Goal: Task Accomplishment & Management: Use online tool/utility

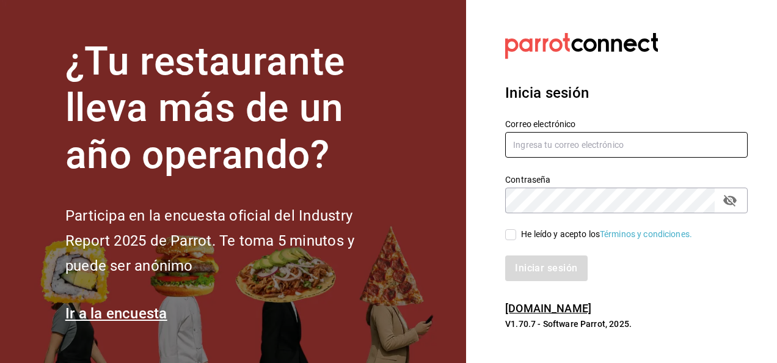
type input "luis.estrada@grupocosteno.com"
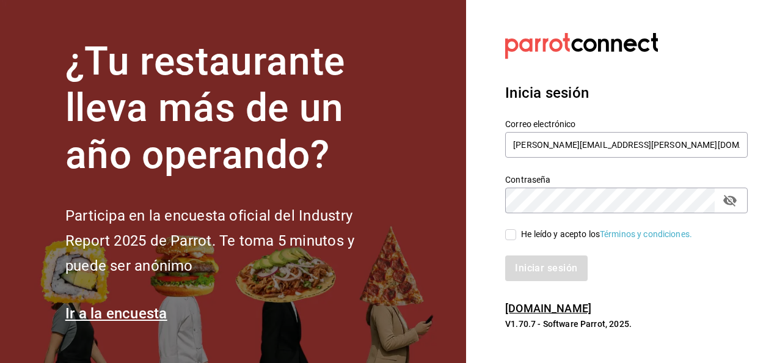
click at [516, 236] on span "He leído y acepto los Términos y condiciones." at bounding box center [604, 234] width 176 height 13
click at [516, 236] on input "He leído y acepto los Términos y condiciones." at bounding box center [510, 234] width 11 height 11
checkbox input "true"
click at [529, 264] on button "Iniciar sesión" at bounding box center [546, 268] width 83 height 26
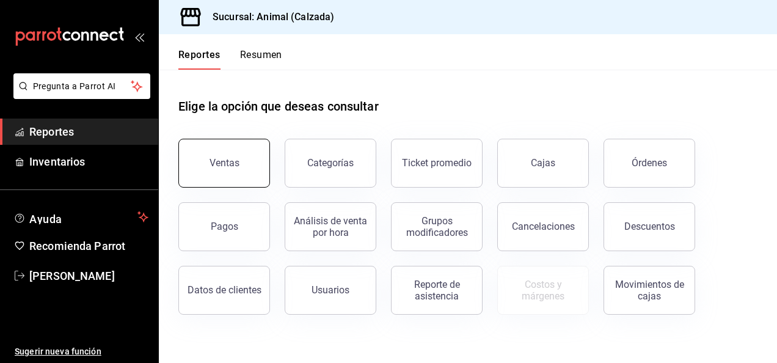
click at [231, 178] on button "Ventas" at bounding box center [224, 163] width 92 height 49
click at [231, 178] on html "Pregunta a Parrot AI Reportes Inventarios Ayuda Recomienda Parrot [PERSON_NAME]…" at bounding box center [388, 181] width 777 height 363
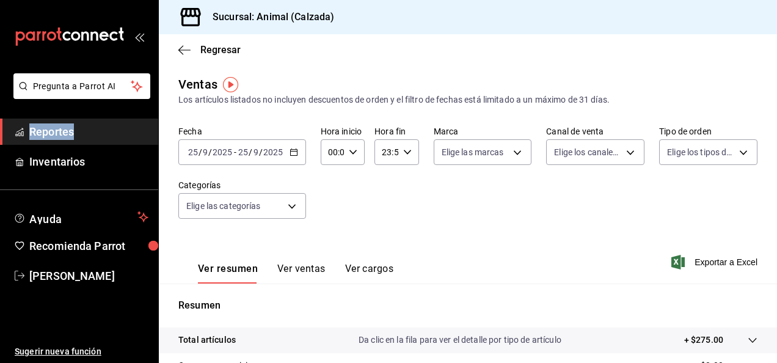
click at [293, 153] on icon "button" at bounding box center [293, 152] width 9 height 9
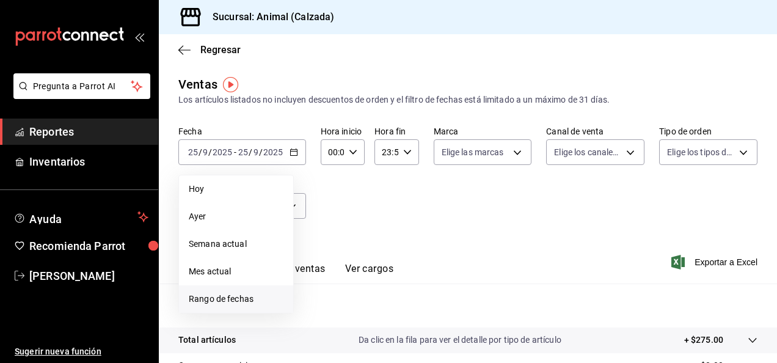
click at [219, 300] on span "Rango de fechas" at bounding box center [236, 299] width 95 height 13
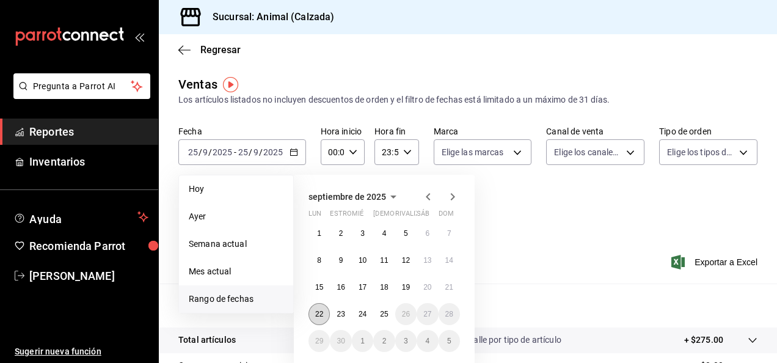
click at [319, 308] on button "22" at bounding box center [318, 314] width 21 height 22
click at [387, 310] on abbr "25" at bounding box center [384, 314] width 8 height 9
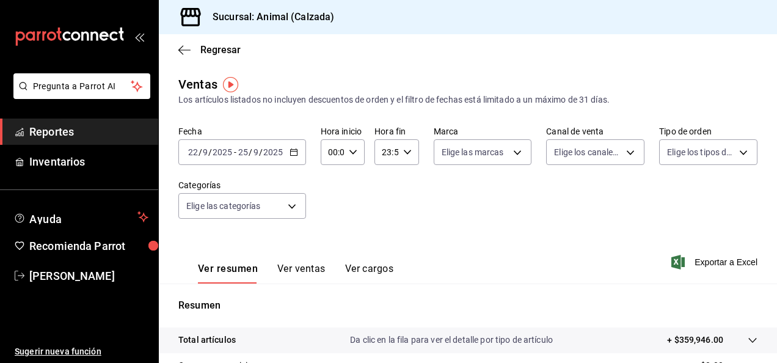
click at [351, 149] on icon "button" at bounding box center [353, 152] width 9 height 9
click at [330, 252] on span "05" at bounding box center [330, 248] width 2 height 10
type input "05:00"
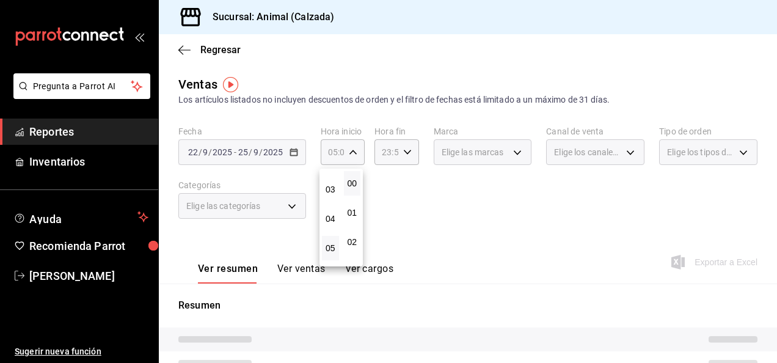
click at [403, 148] on div at bounding box center [388, 181] width 777 height 363
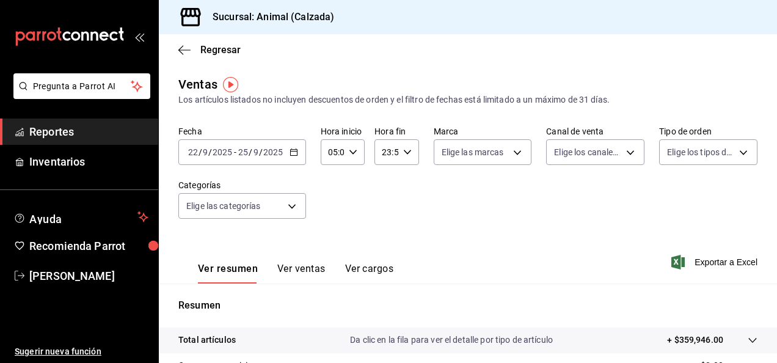
click at [403, 148] on icon "button" at bounding box center [407, 152] width 9 height 9
click at [385, 208] on span "05" at bounding box center [383, 205] width 2 height 10
click at [406, 177] on button "00" at bounding box center [405, 183] width 17 height 24
type input "05:00"
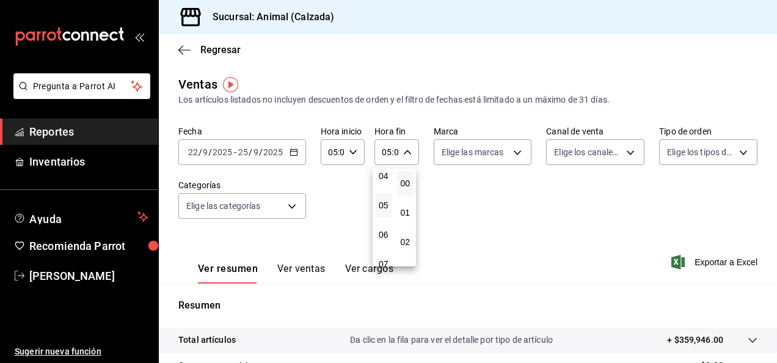
click at [514, 154] on div at bounding box center [388, 181] width 777 height 363
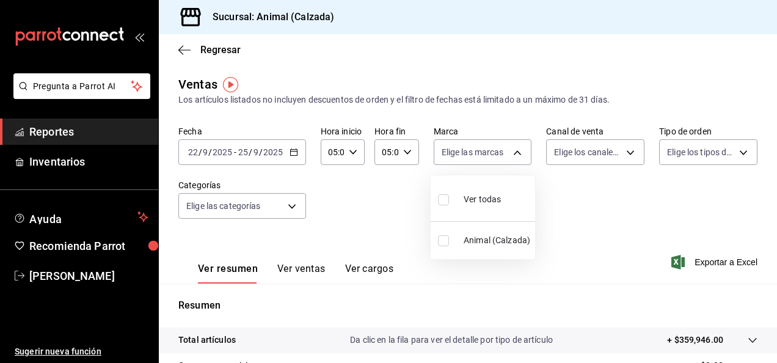
click at [514, 154] on body "Pregunta a Parrot AI Reportes Inventarios Ayuda Recomienda Parrot [PERSON_NAME]…" at bounding box center [388, 181] width 777 height 363
click at [442, 201] on input "checkbox" at bounding box center [443, 199] width 11 height 11
checkbox input "true"
type input "e26472f3-9262-489d-bcba-4c6b034529c7"
checkbox input "true"
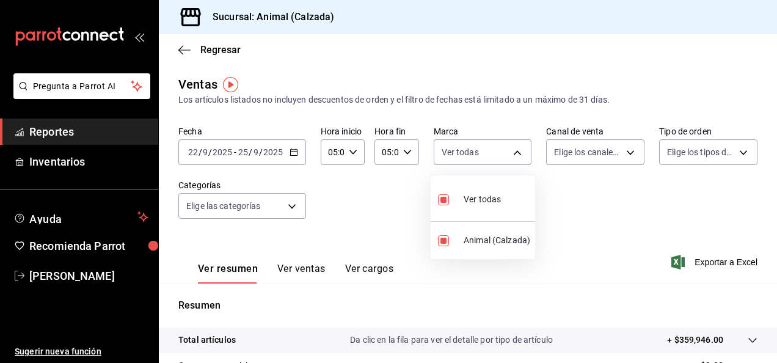
click at [621, 151] on div at bounding box center [388, 181] width 777 height 363
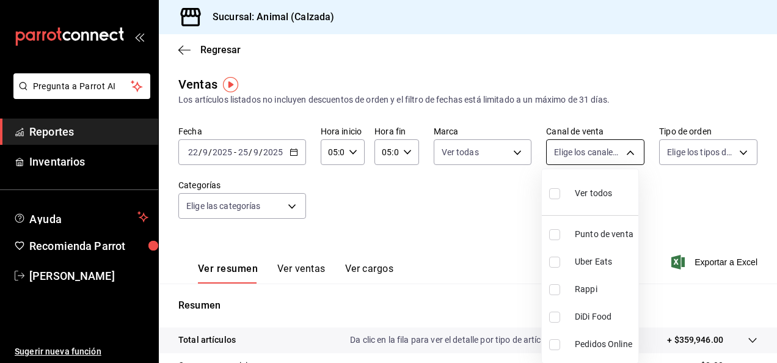
click at [627, 153] on body "Pregunta a Parrot AI Reportes Inventarios Ayuda Recomienda Parrot [PERSON_NAME]…" at bounding box center [388, 181] width 777 height 363
click at [555, 194] on input "checkbox" at bounding box center [554, 193] width 11 height 11
checkbox input "true"
type input "PARROT,UBER_EATS,RAPPI,DIDI_FOOD,ONLINE"
checkbox input "true"
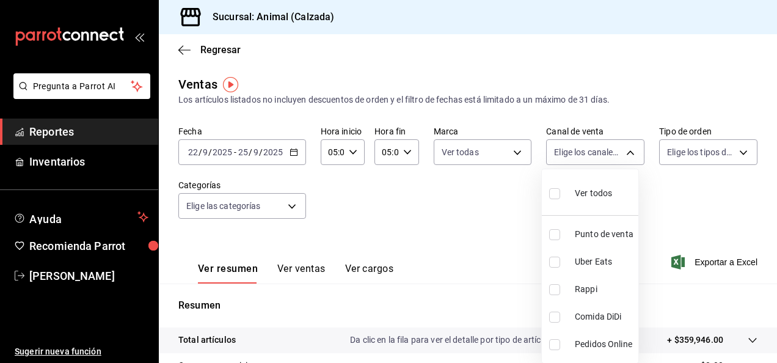
checkbox input "true"
click at [738, 149] on div at bounding box center [388, 181] width 777 height 363
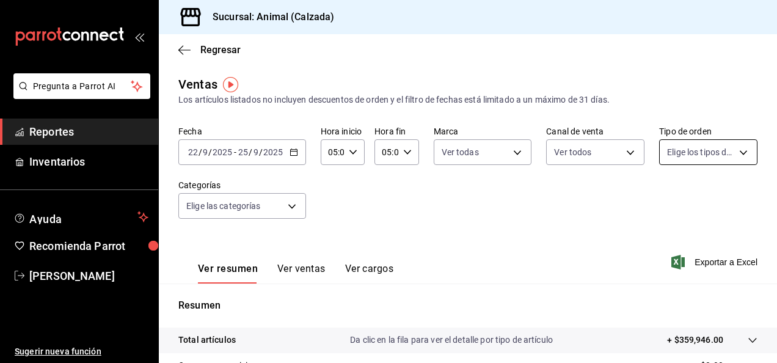
click at [735, 149] on body "Pregunta a Parrot AI Reportes Inventarios Ayuda Recomienda Parrot [PERSON_NAME]…" at bounding box center [388, 181] width 777 height 363
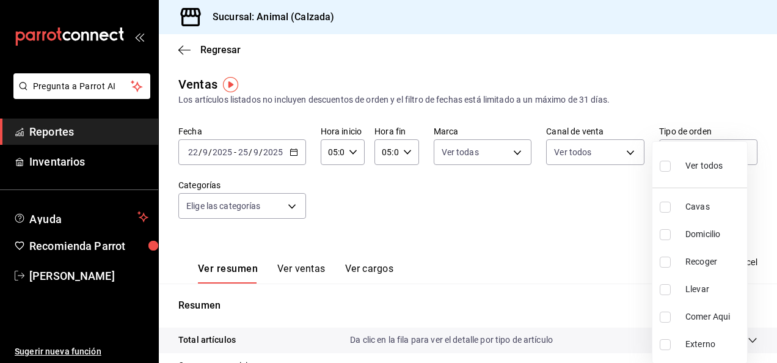
click at [663, 167] on input "checkbox" at bounding box center [665, 166] width 11 height 11
checkbox input "true"
type input "588630d3-b511-4bba-a729-32472510037f,54b7ae00-ca47-4ec1-b7ff-55842c0a2b62,92293…"
checkbox input "true"
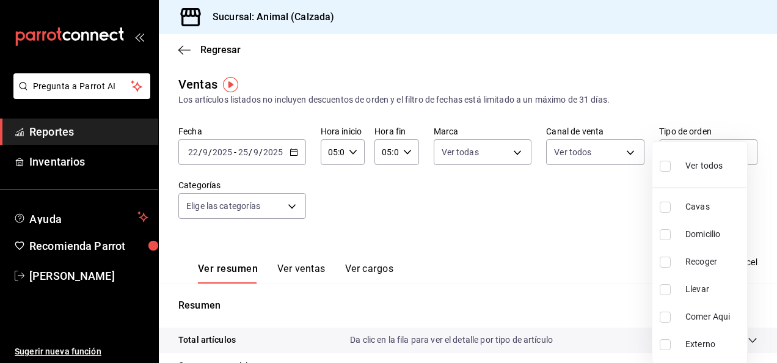
checkbox input "true"
click at [291, 208] on div at bounding box center [388, 181] width 777 height 363
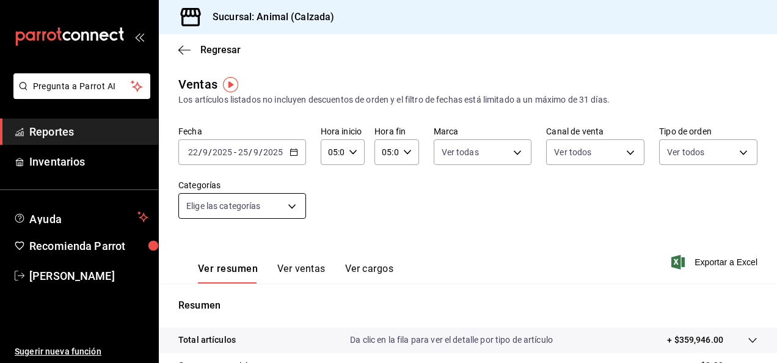
click at [289, 209] on body "Pregunta a Parrot AI Reportes Inventarios Ayuda Recomienda Parrot [PERSON_NAME]…" at bounding box center [388, 181] width 777 height 363
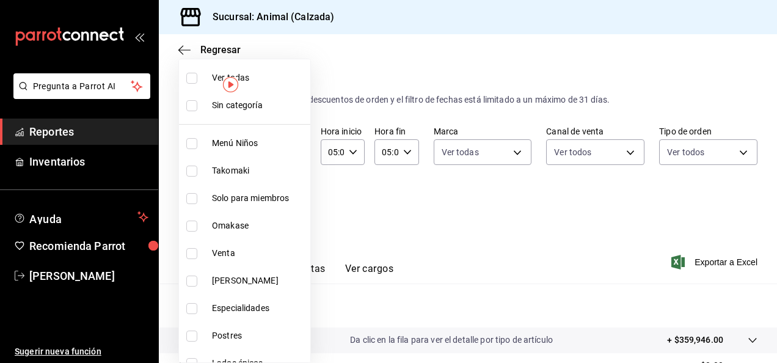
click at [195, 80] on input "checkbox" at bounding box center [191, 78] width 11 height 11
checkbox input "true"
type input "577524a9-a437-43f3-84d2-cf2e6968635f,5d35a5f4-3063-4397-a550-a8f4eca83956,9bcdf…"
checkbox input "true"
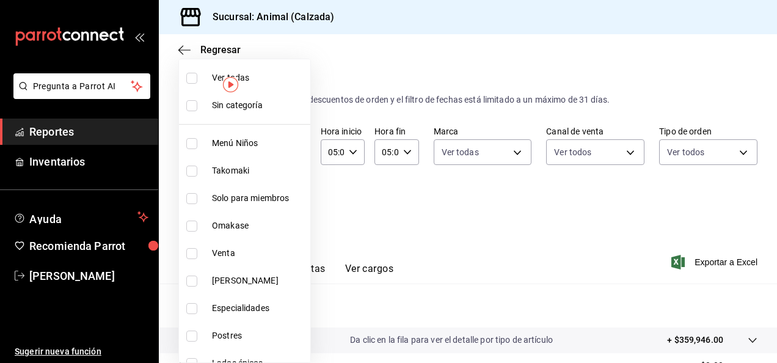
checkbox input "true"
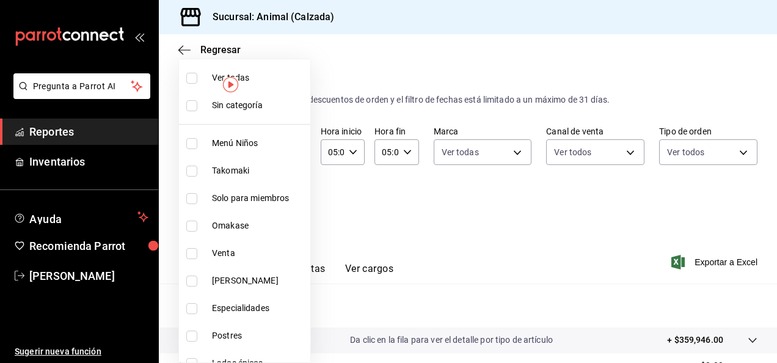
checkbox input "true"
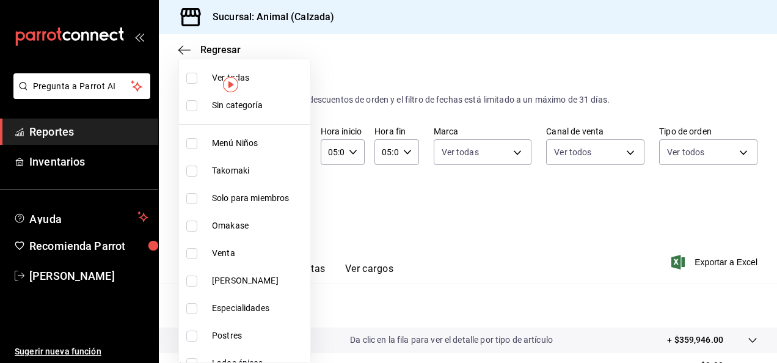
checkbox input "true"
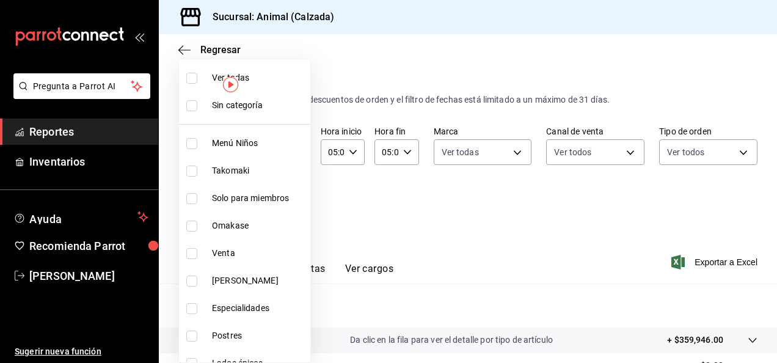
checkbox input "true"
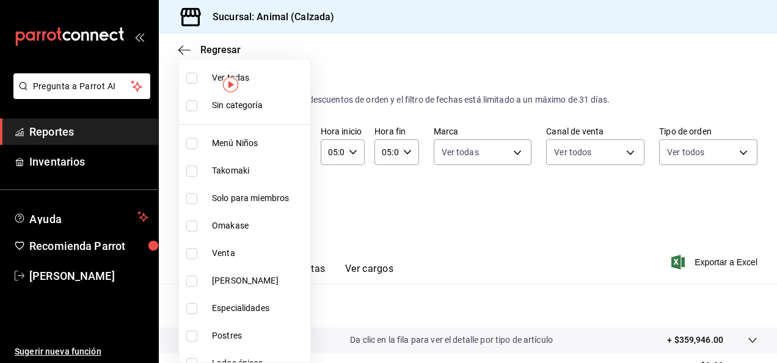
checkbox input "true"
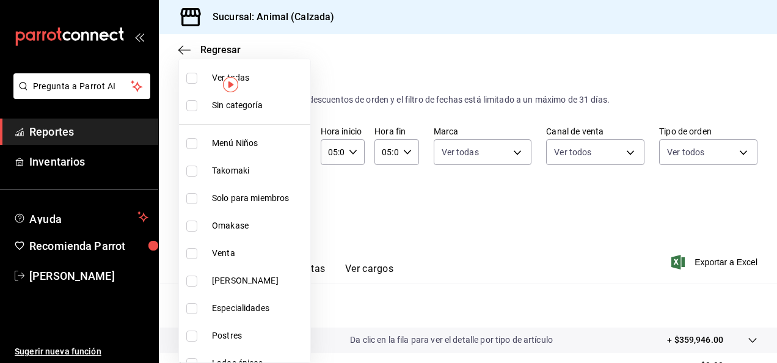
checkbox input "true"
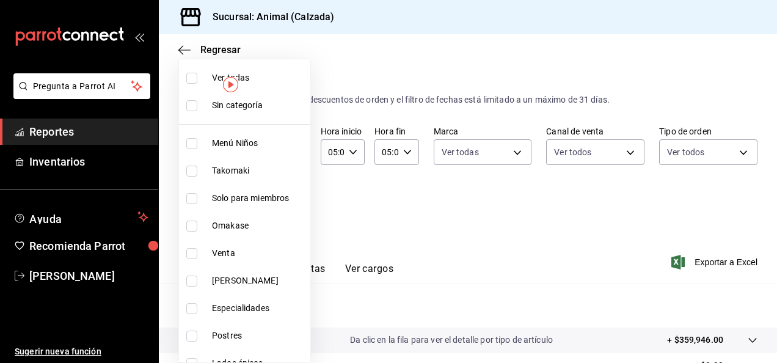
checkbox input "true"
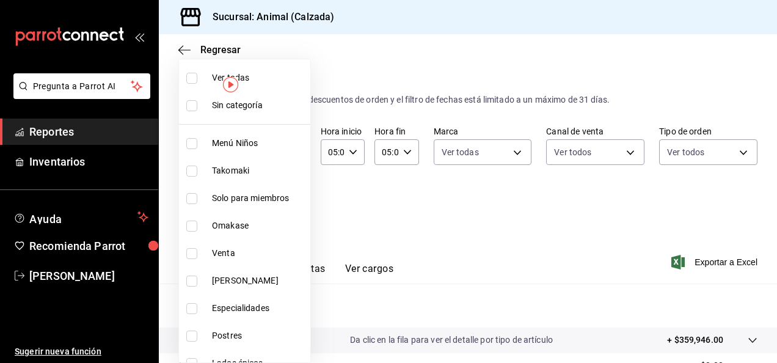
checkbox input "true"
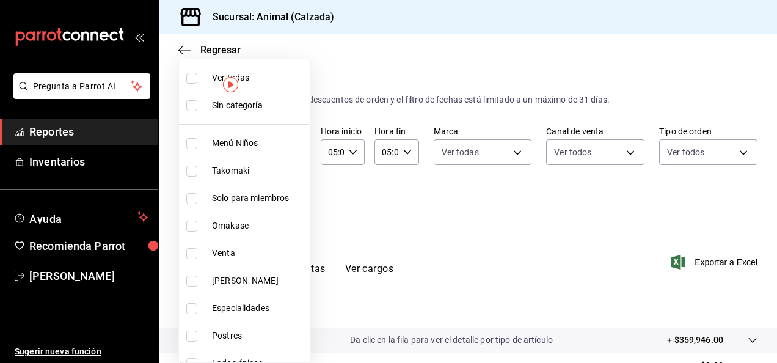
checkbox input "true"
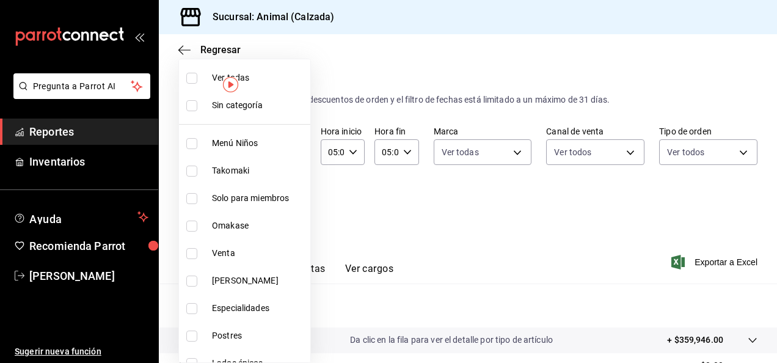
checkbox input "true"
click at [717, 263] on div at bounding box center [388, 181] width 777 height 363
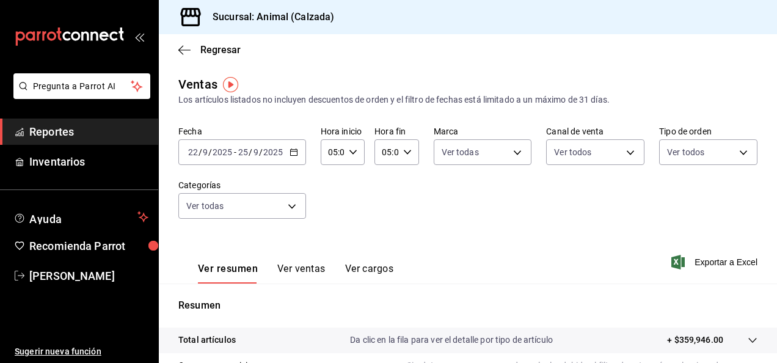
click at [717, 263] on font "Exportar a Excel" at bounding box center [725, 262] width 63 height 10
